Goal: Task Accomplishment & Management: Manage account settings

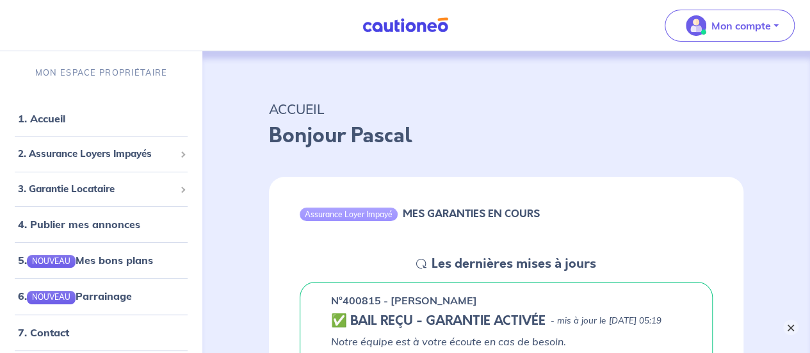
click at [787, 327] on button "×" at bounding box center [790, 326] width 15 height 15
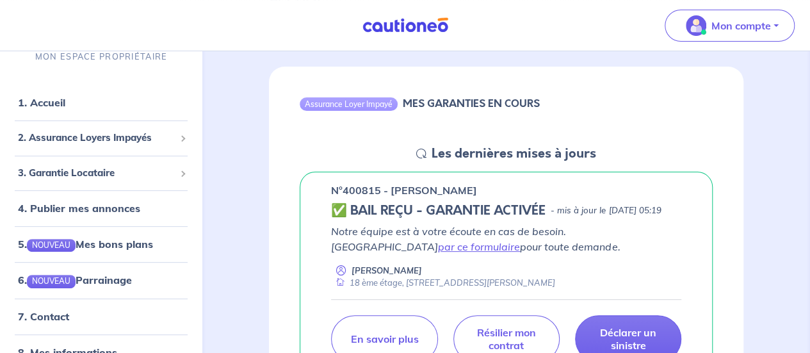
scroll to position [192, 0]
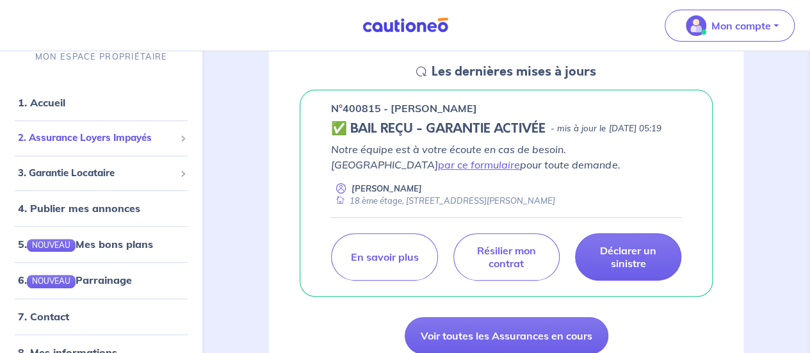
click at [116, 140] on span "2. Assurance Loyers Impayés" at bounding box center [96, 138] width 157 height 15
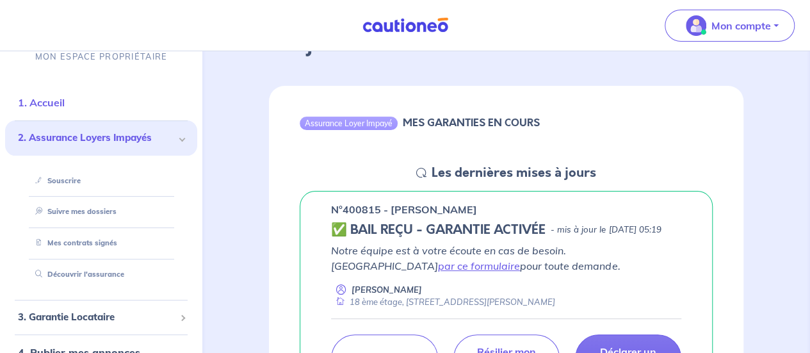
scroll to position [0, 0]
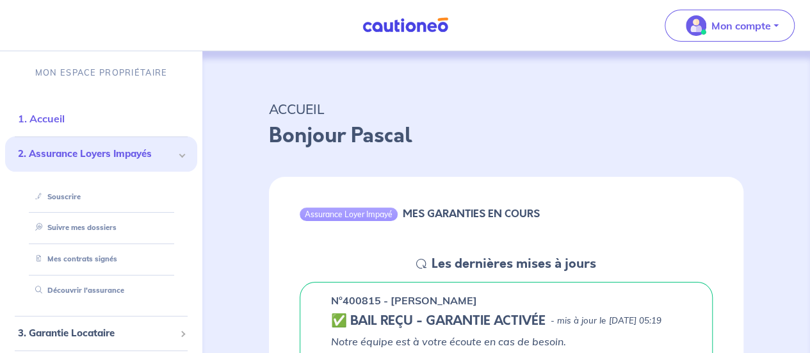
click at [51, 115] on link "1. Accueil" at bounding box center [41, 118] width 47 height 13
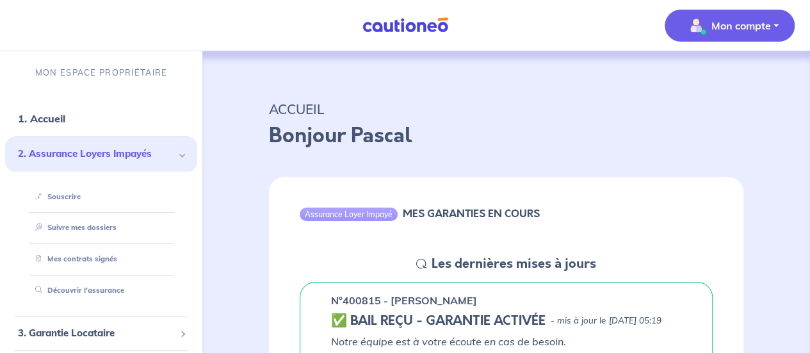
click at [713, 31] on p "Mon compte" at bounding box center [741, 25] width 60 height 15
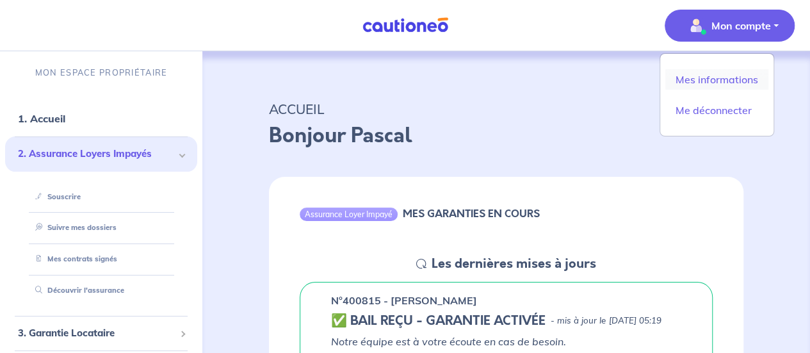
click at [713, 81] on link "Mes informations" at bounding box center [716, 79] width 103 height 20
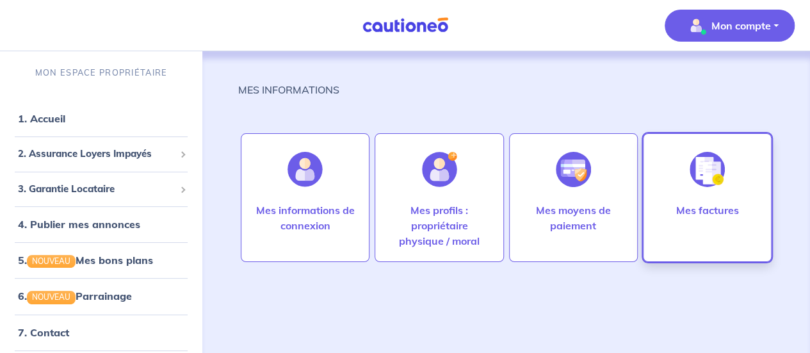
click at [708, 191] on div at bounding box center [707, 169] width 56 height 66
